Goal: Communication & Community: Answer question/provide support

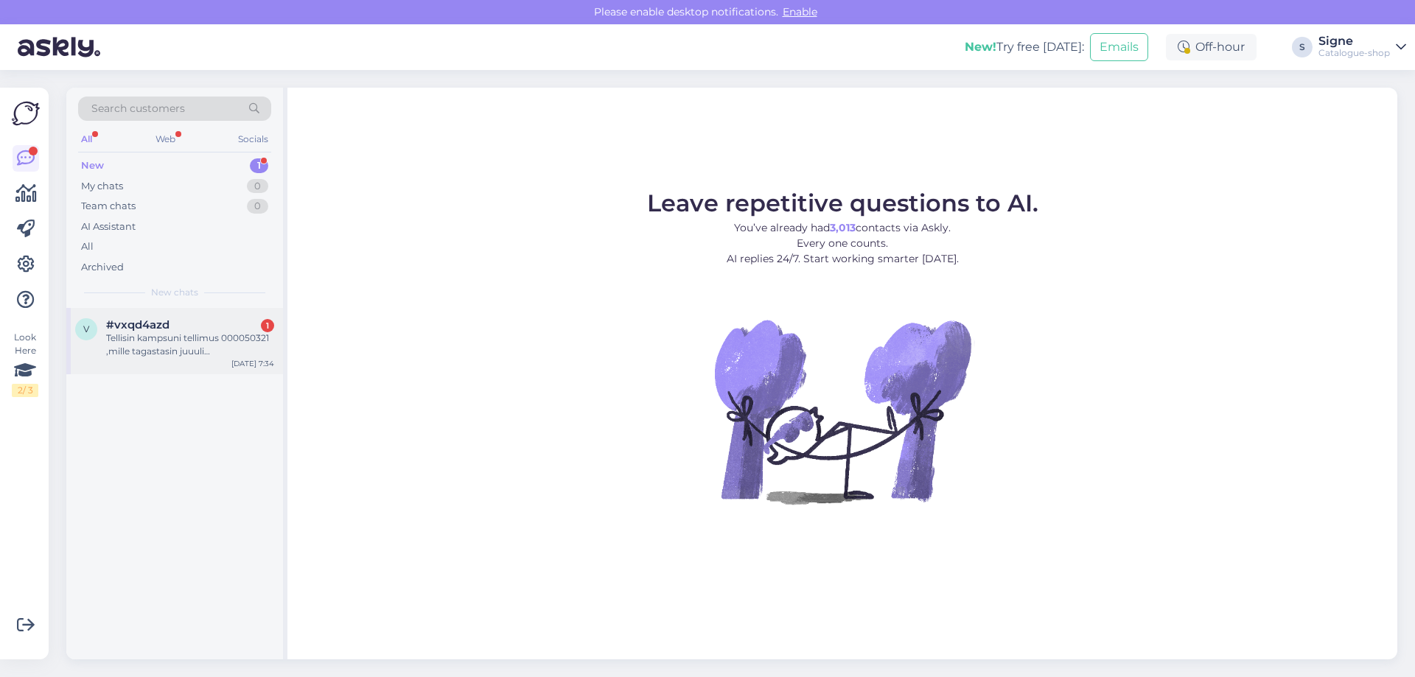
click at [234, 345] on div "Tellisin kampsuni tellimus 000050321 ,mille tagastasin juuuli [PERSON_NAME],pol…" at bounding box center [190, 345] width 168 height 27
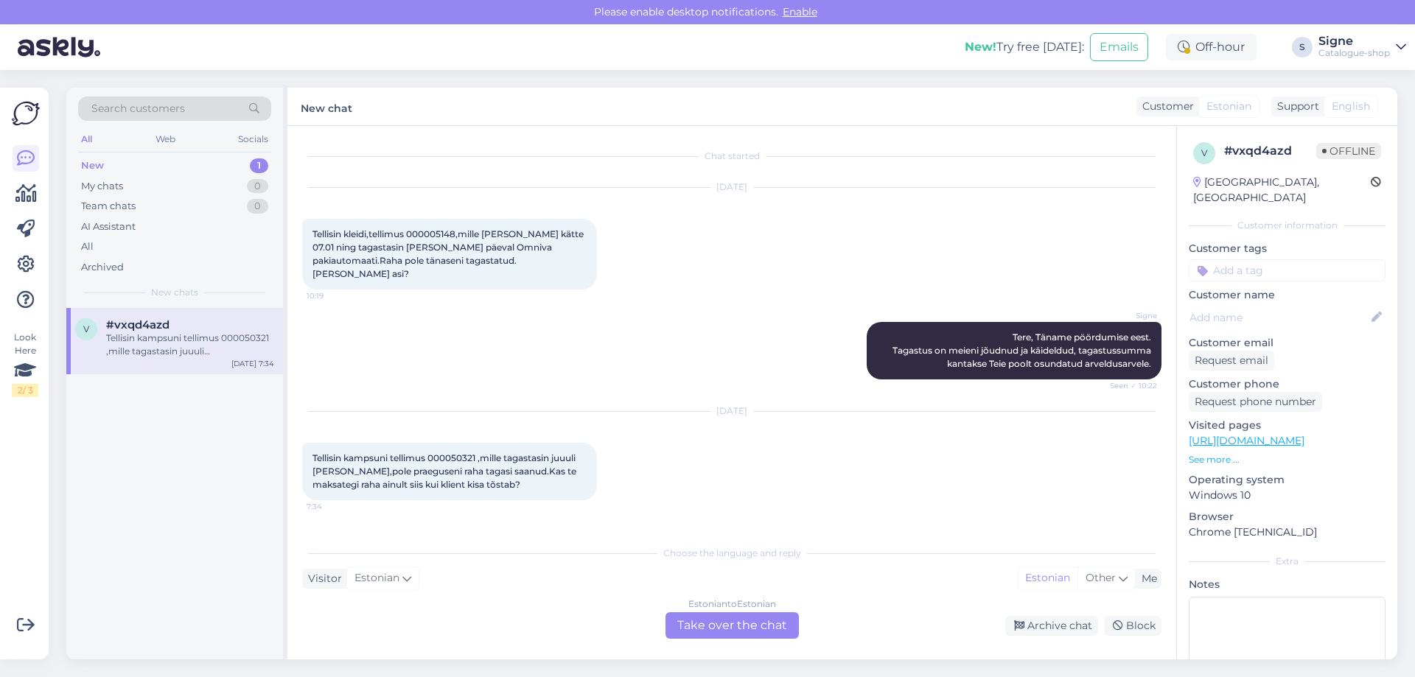
click at [738, 616] on div "Estonian to Estonian Take over the chat" at bounding box center [731, 625] width 133 height 27
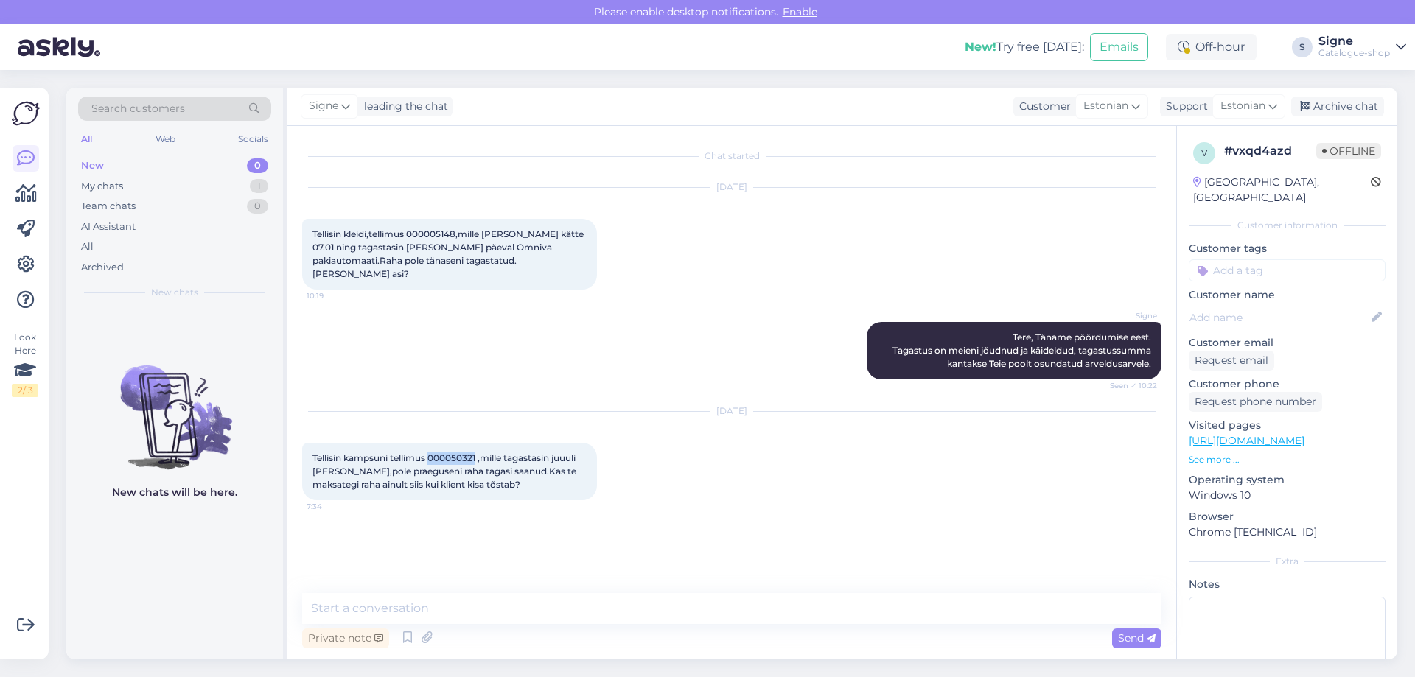
drag, startPoint x: 430, startPoint y: 447, endPoint x: 478, endPoint y: 441, distance: 47.4
click at [478, 452] on span "Tellisin kampsuni tellimus 000050321 ,mille tagastasin juuuli [PERSON_NAME],pol…" at bounding box center [445, 471] width 266 height 38
copy span "000050321"
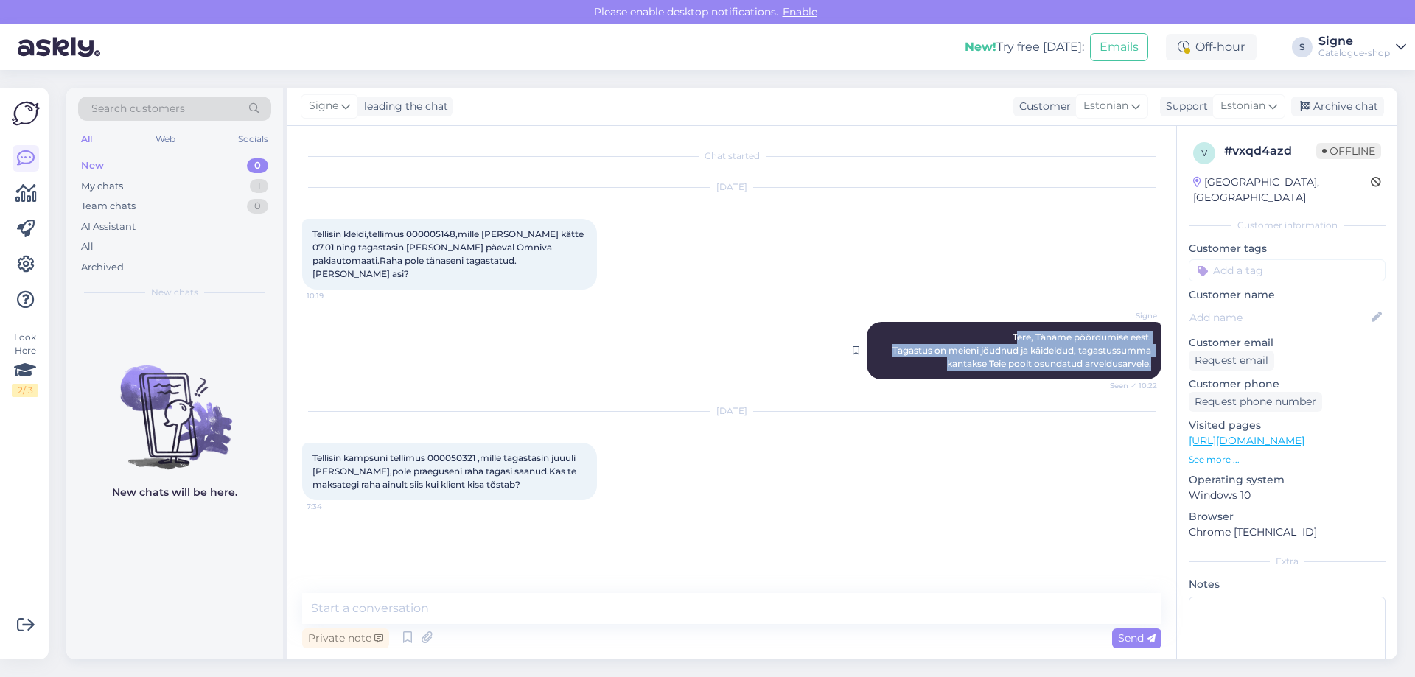
drag, startPoint x: 1015, startPoint y: 318, endPoint x: 1152, endPoint y: 349, distance: 139.6
click at [1152, 349] on div "Signe Tere, Täname pöördumise eest. Tagastus on meieni jõudnud ja käideldud, ta…" at bounding box center [1014, 350] width 295 height 57
copy span "ere, Täname pöördumise eest. Tagastus on meieni jõudnud ja käideldud, tagastuss…"
click at [343, 603] on textarea at bounding box center [731, 608] width 859 height 31
paste textarea "ere, Täname pöördumise eest. Tagastus on meieni jõudnud ja käideldud, tagastuss…"
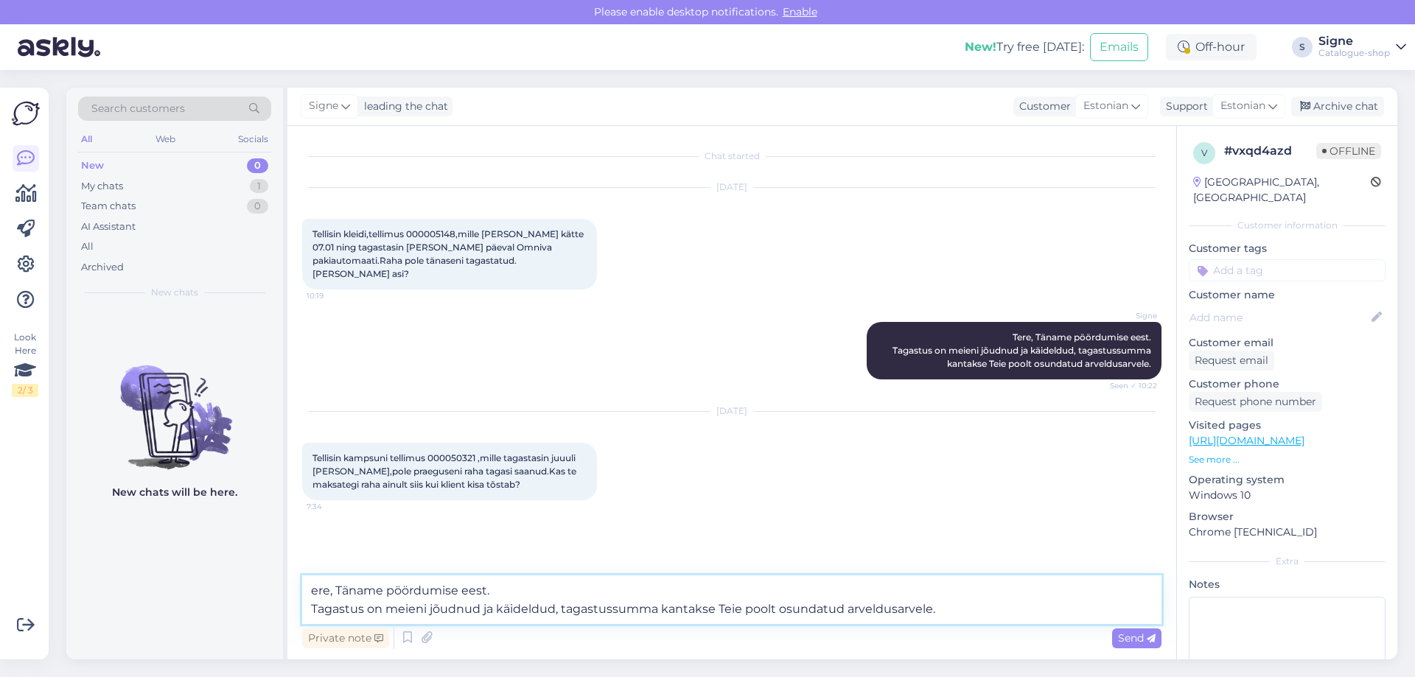
click at [312, 589] on textarea "ere, Täname pöördumise eest. Tagastus on meieni jõudnud ja käideldud, tagastuss…" at bounding box center [731, 600] width 859 height 49
click at [349, 587] on textarea "Tere, Täname pöördumise eest. Tagastus on meieni jõudnud ja käideldud, tagastus…" at bounding box center [731, 600] width 859 height 49
drag, startPoint x: 466, startPoint y: 587, endPoint x: 390, endPoint y: 590, distance: 76.0
click at [390, 587] on textarea "Tere, täname pöördumise eest. Tagastus on meieni jõudnud ja käideldud, tagastus…" at bounding box center [731, 600] width 859 height 49
click at [310, 603] on textarea "Tere, täname [PERSON_NAME] eest. Tagastus on meieni jõudnud ja käideldud, tagas…" at bounding box center [731, 600] width 859 height 49
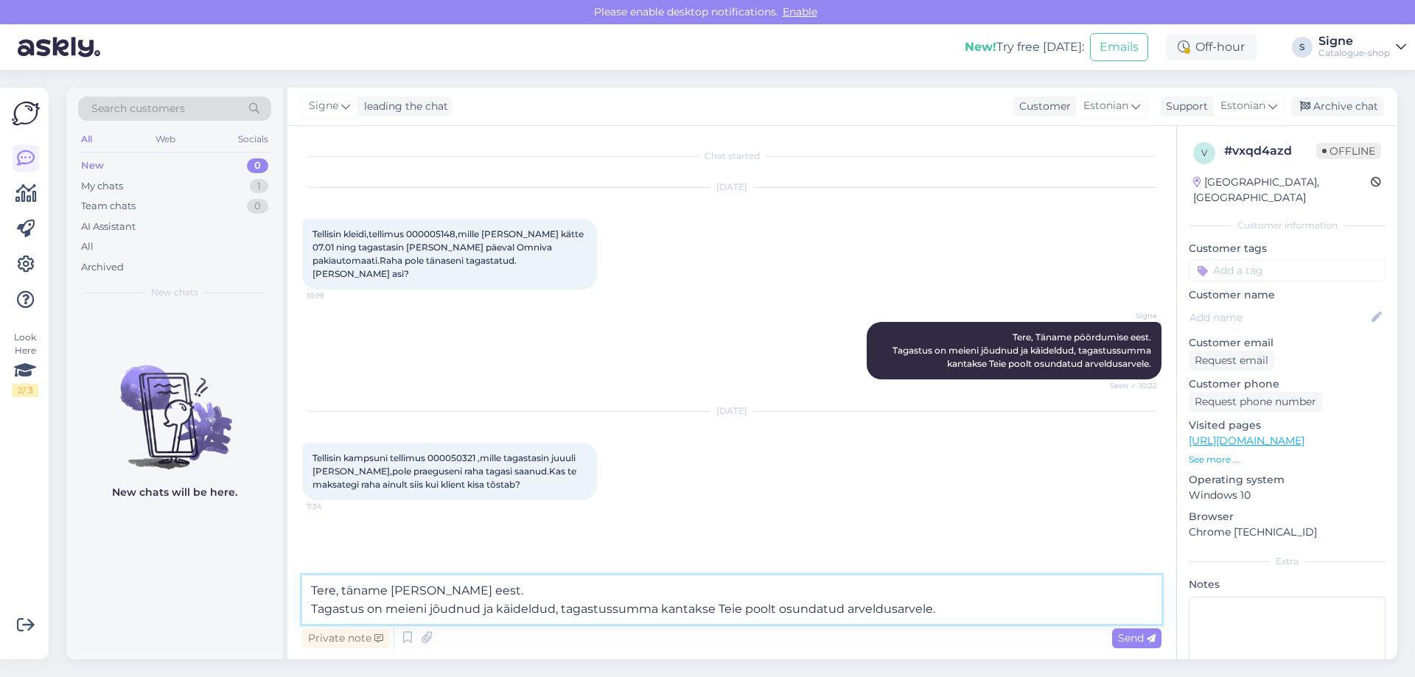
click at [316, 606] on textarea "Tere, täname [PERSON_NAME] eest. Tagastus on meieni jõudnud ja käideldud, tagas…" at bounding box center [731, 600] width 859 height 49
drag, startPoint x: 578, startPoint y: 607, endPoint x: 410, endPoint y: 601, distance: 168.9
click at [410, 601] on textarea "Tere, täname [PERSON_NAME] eest. Teie tagastus on meieni jõudnud ja käideldud, …" at bounding box center [731, 600] width 859 height 49
drag, startPoint x: 766, startPoint y: 604, endPoint x: 645, endPoint y: 609, distance: 121.7
click at [644, 609] on textarea "Tere, täname [PERSON_NAME] eest. Teie tagastus on vormistatud, tagastussumma ka…" at bounding box center [731, 600] width 859 height 49
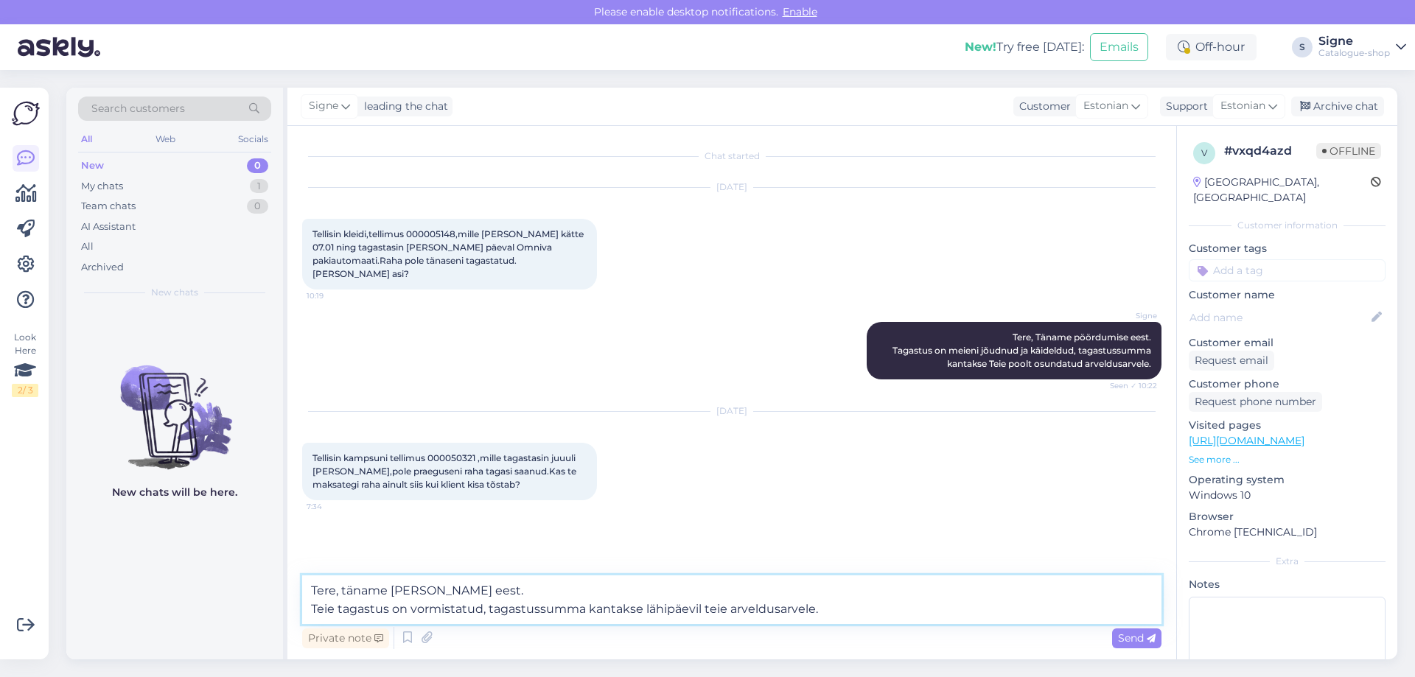
click at [904, 604] on textarea "Tere, täname [PERSON_NAME] eest. Teie tagastus on vormistatud, tagastussumma ka…" at bounding box center [731, 600] width 859 height 49
click at [830, 609] on textarea "Tere, täname [PERSON_NAME] eest. Teie tagastus on vormistatud, tagastussumma ka…" at bounding box center [731, 600] width 859 height 49
click at [826, 609] on textarea "Tere, täname [PERSON_NAME] eest. Teie tagastus on vormistatud, tagastussumma ka…" at bounding box center [731, 600] width 859 height 49
type textarea "Tere, täname [PERSON_NAME] eest. Teie tagastus on vormistatud, tagastussumma ka…"
click at [1127, 637] on span "Send" at bounding box center [1137, 638] width 38 height 13
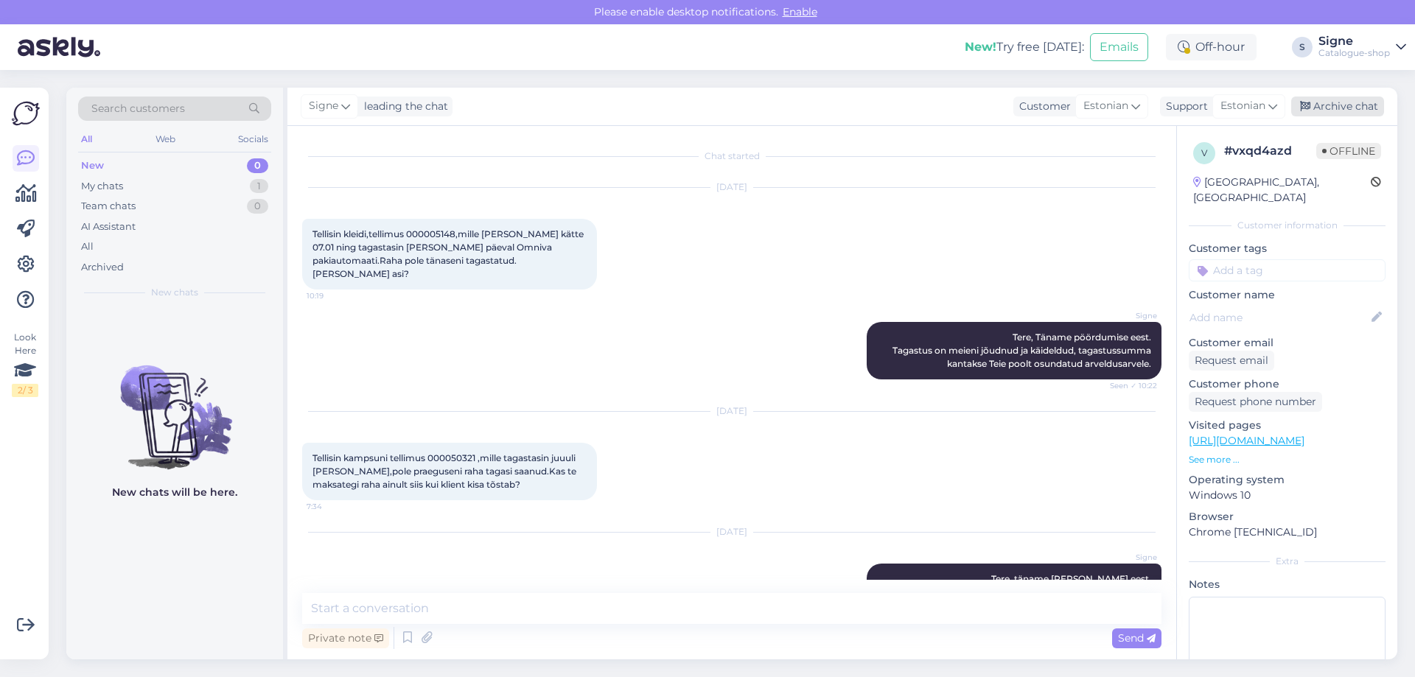
scroll to position [57, 0]
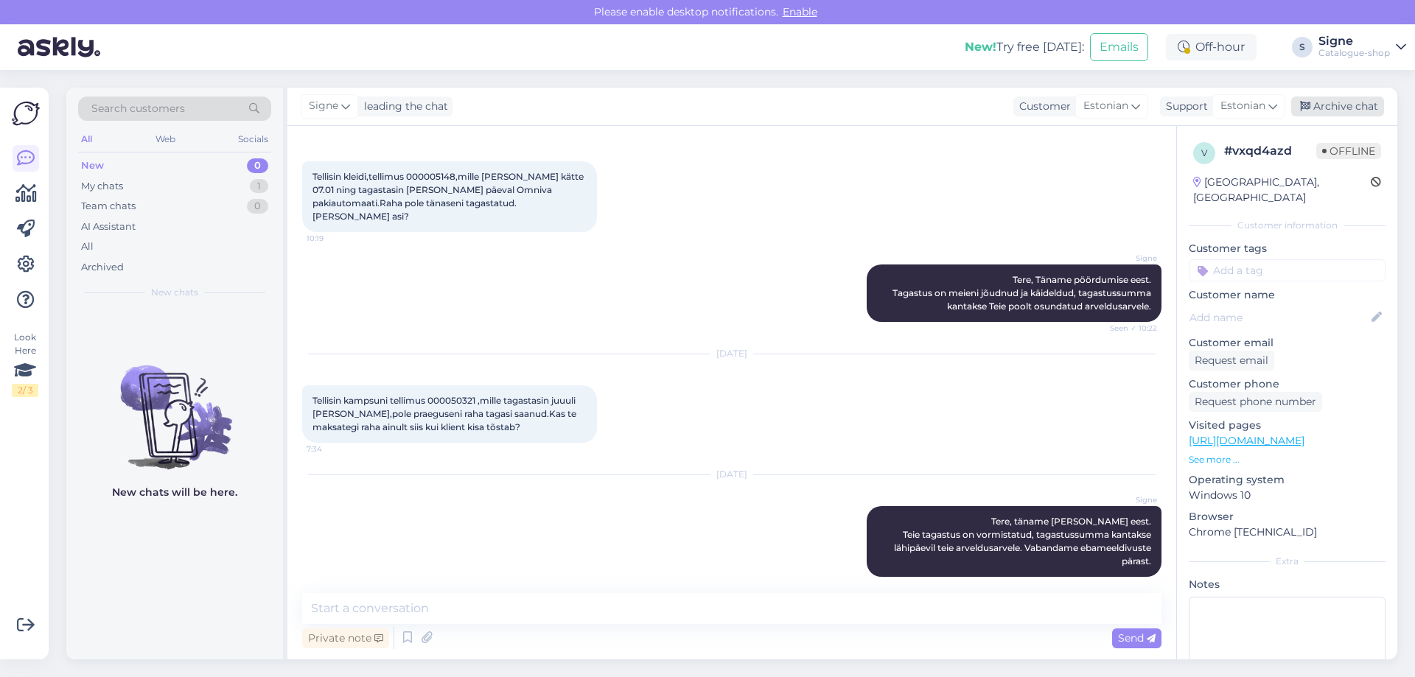
click at [1350, 102] on div "Archive chat" at bounding box center [1337, 107] width 93 height 20
